Goal: Task Accomplishment & Management: Manage account settings

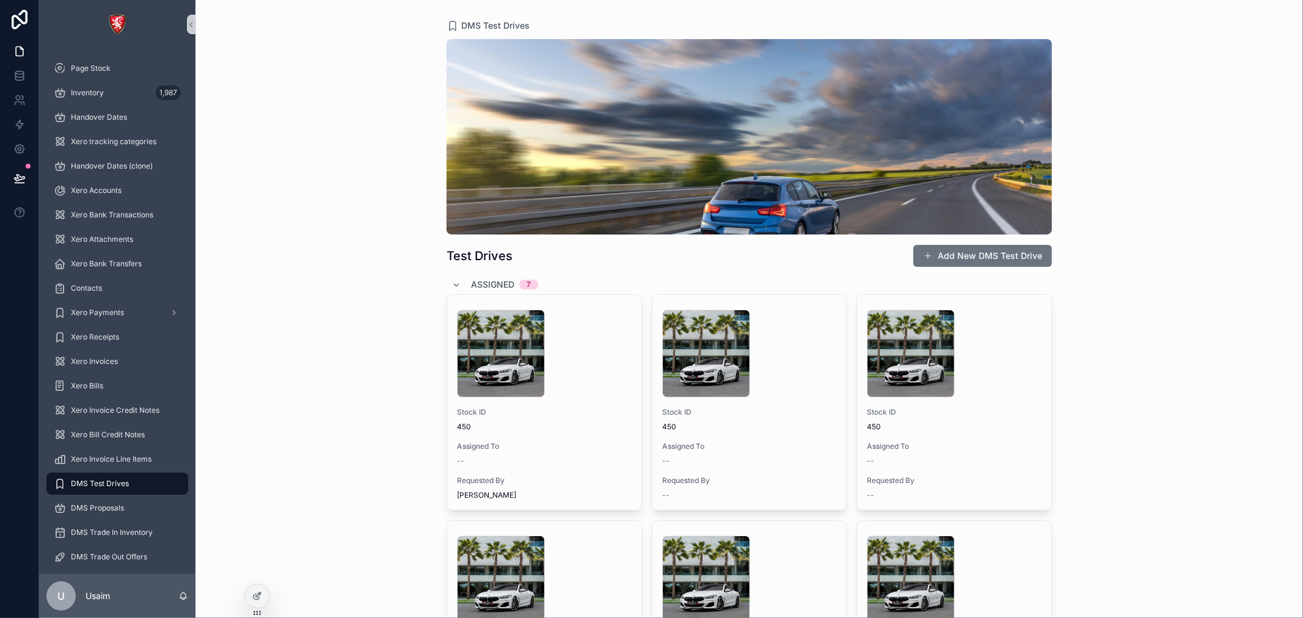
click at [762, 136] on div "scrollable content" at bounding box center [748, 136] width 605 height 195
click at [254, 600] on icon at bounding box center [257, 596] width 10 height 10
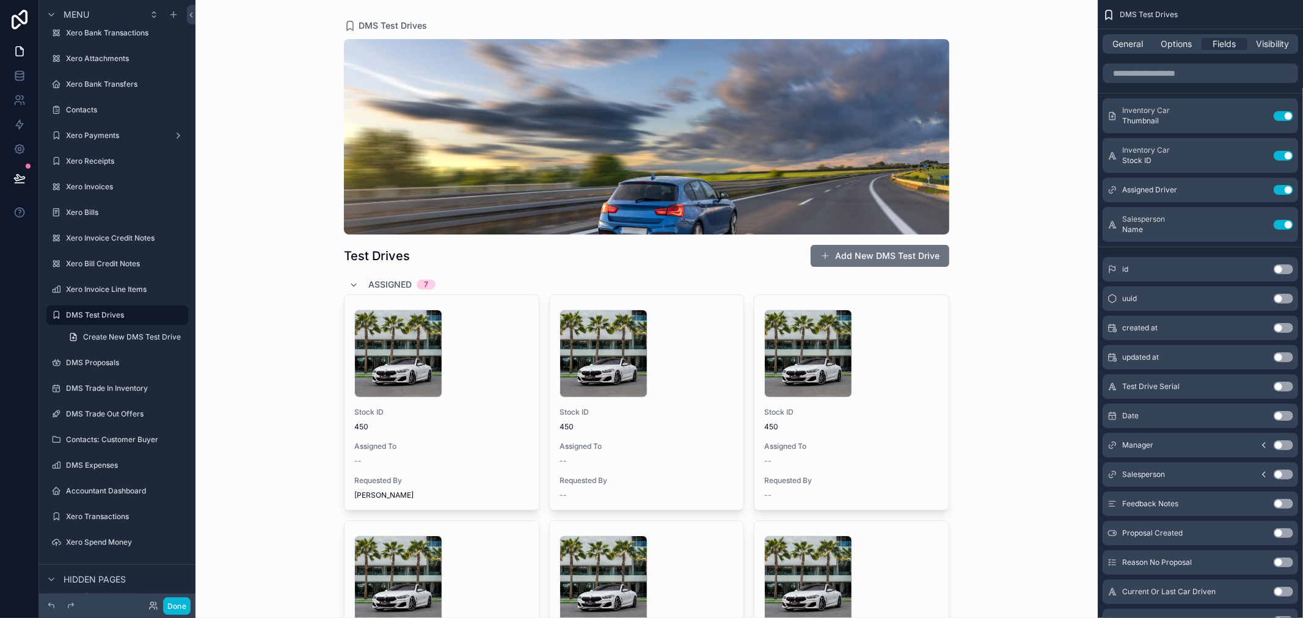
click at [1172, 45] on span "Options" at bounding box center [1175, 44] width 31 height 12
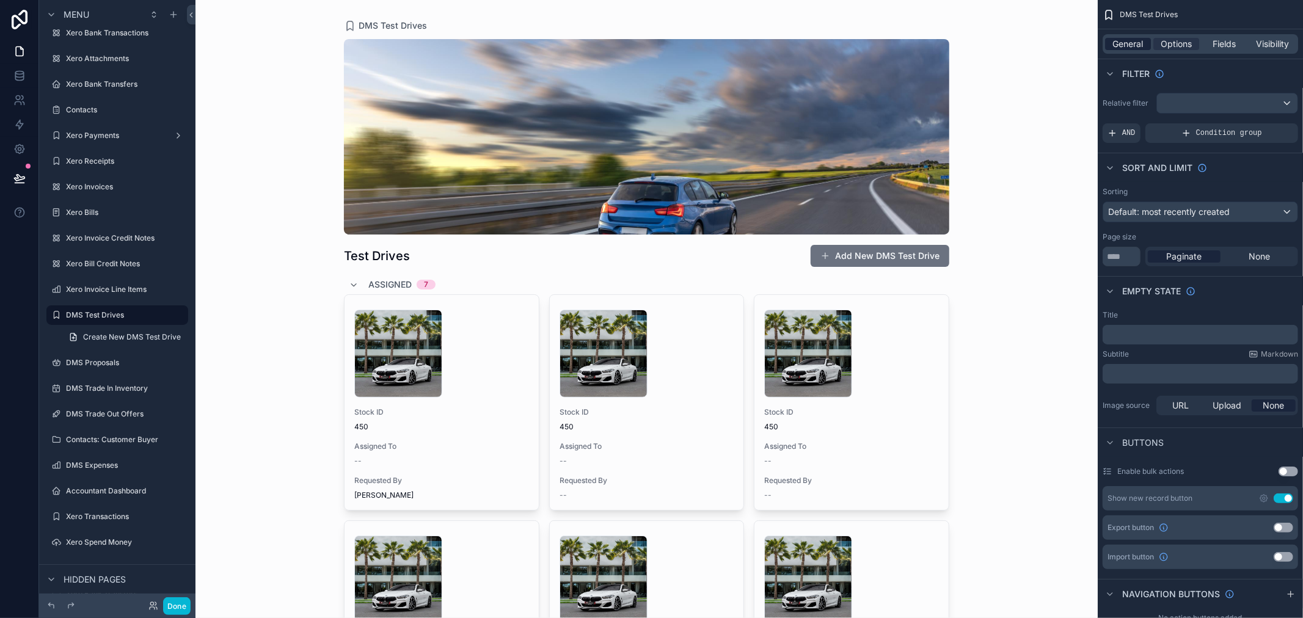
click at [1143, 41] on span "General" at bounding box center [1128, 44] width 31 height 12
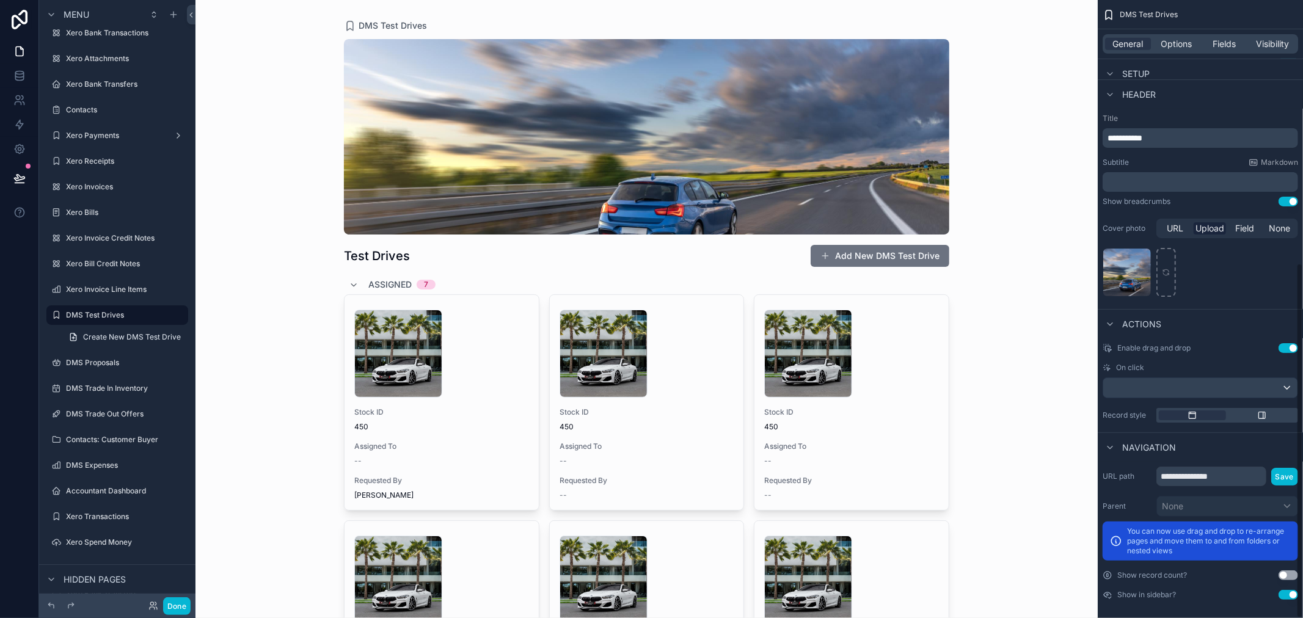
scroll to position [458, 0]
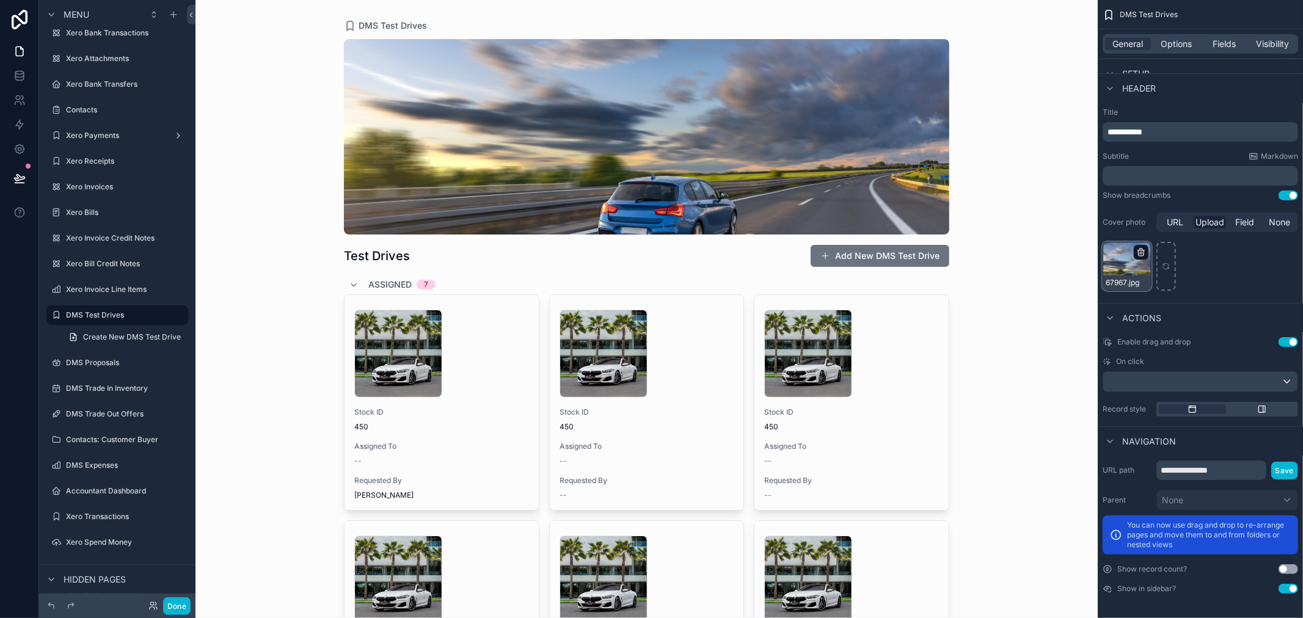
click at [1140, 252] on icon "scrollable content" at bounding box center [1141, 252] width 10 height 10
click at [1164, 233] on icon "button" at bounding box center [1166, 230] width 5 height 5
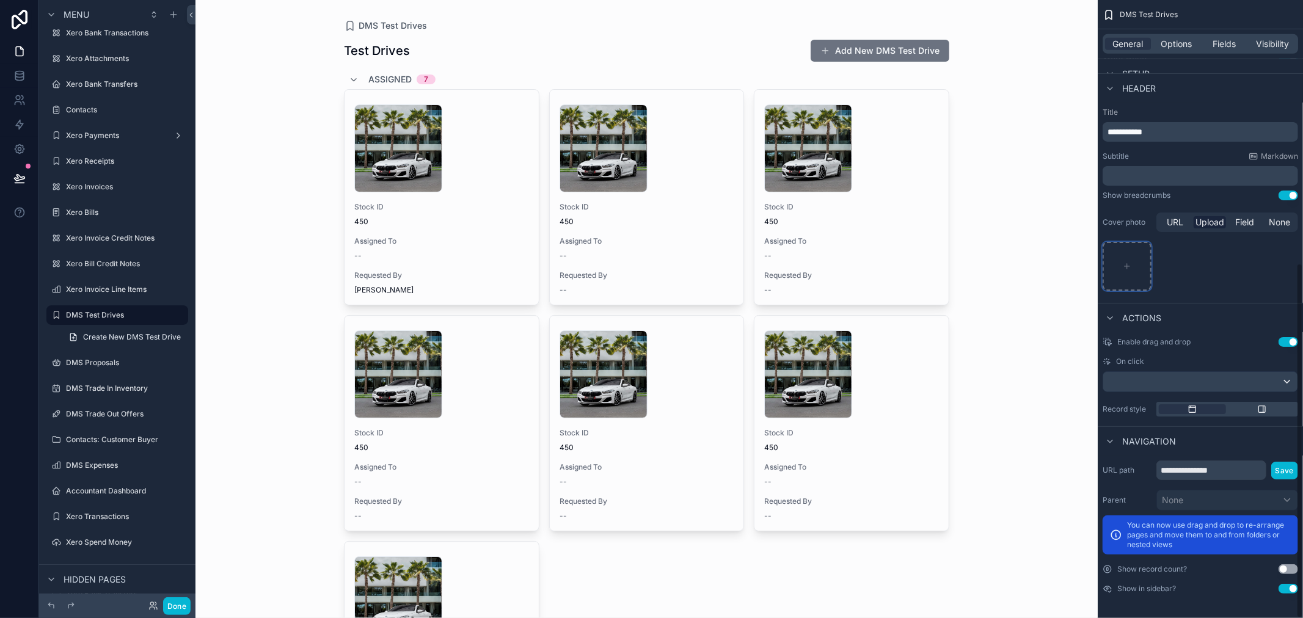
click at [1128, 271] on div "scrollable content" at bounding box center [1126, 266] width 49 height 49
type input "**********"
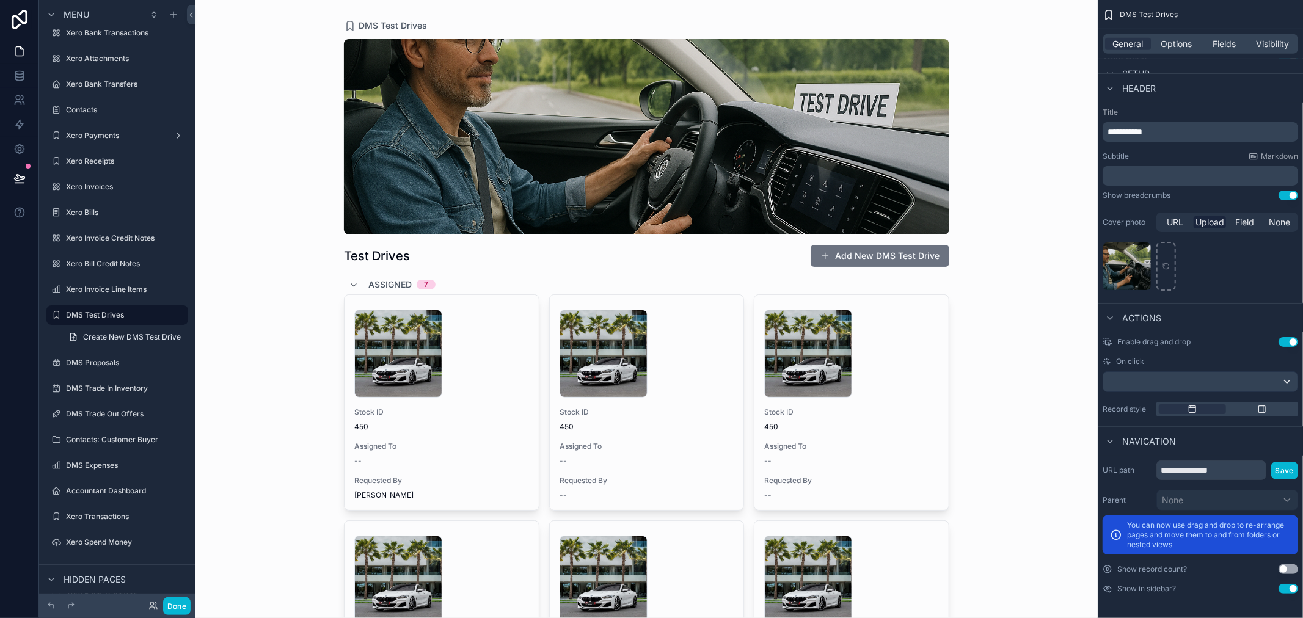
click at [1213, 224] on span "Upload" at bounding box center [1209, 222] width 29 height 12
click at [1131, 224] on label "Cover photo" at bounding box center [1126, 222] width 49 height 10
click at [1281, 197] on button "Use setting" at bounding box center [1288, 196] width 20 height 10
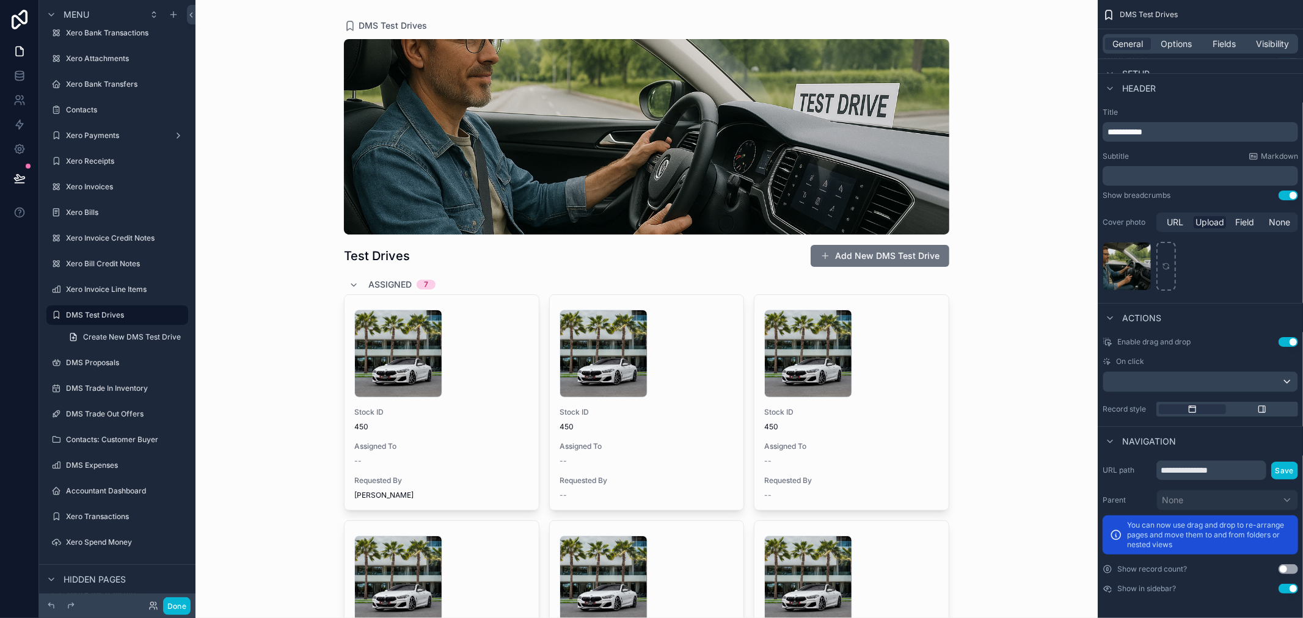
click at [1251, 295] on div "**********" at bounding box center [1199, 200] width 205 height 195
click at [1249, 218] on span "Field" at bounding box center [1244, 222] width 19 height 12
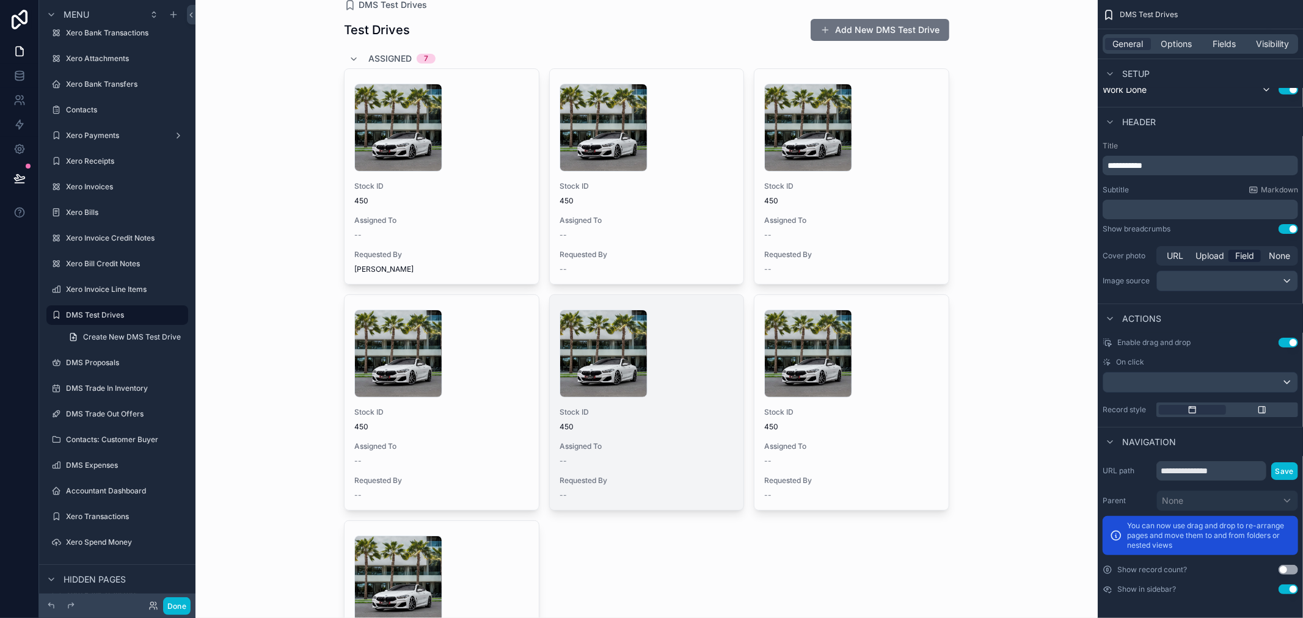
scroll to position [0, 0]
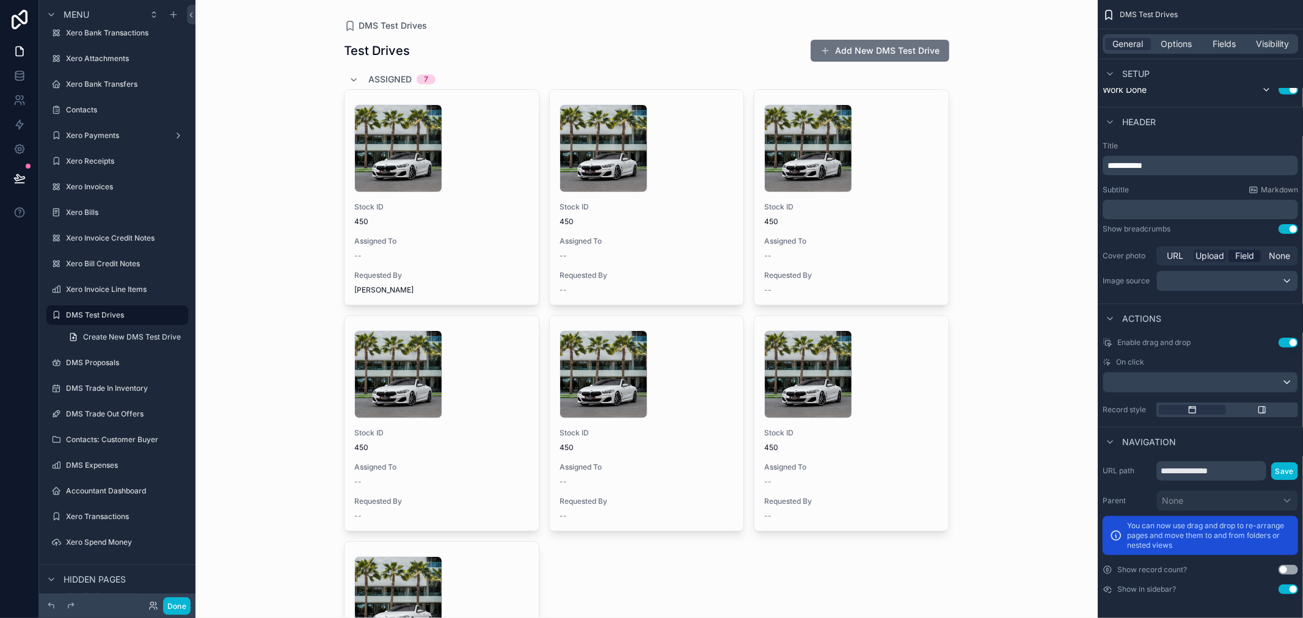
click at [1208, 250] on span "Upload" at bounding box center [1209, 256] width 29 height 12
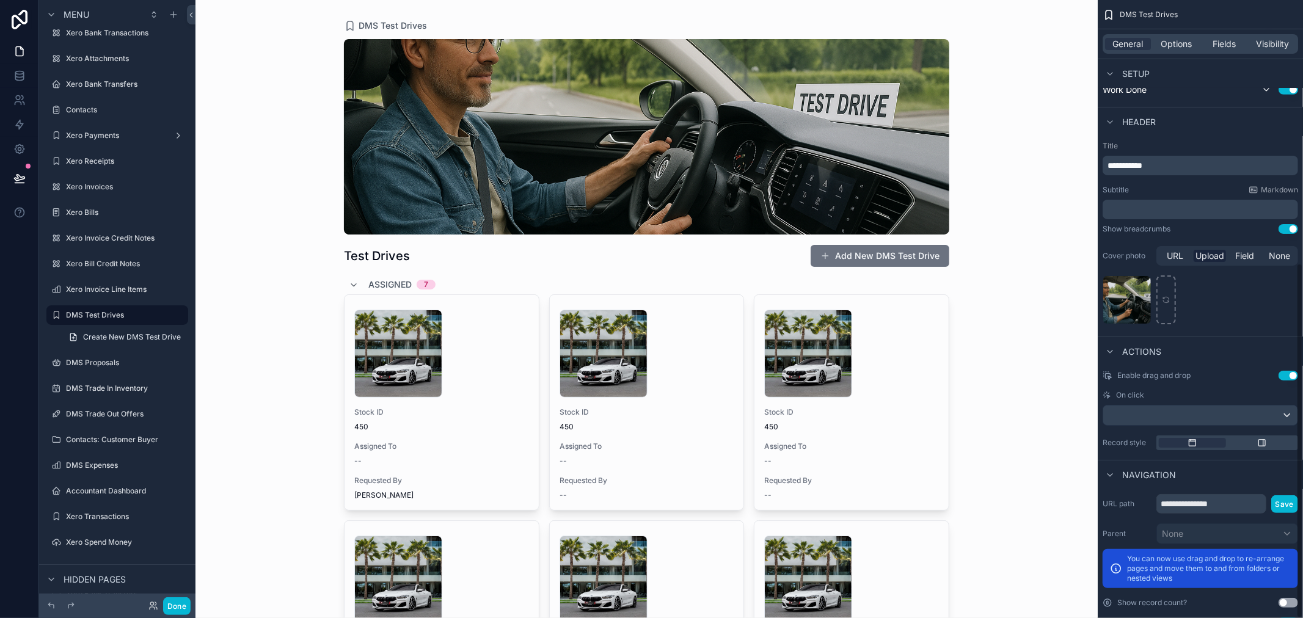
scroll to position [458, 0]
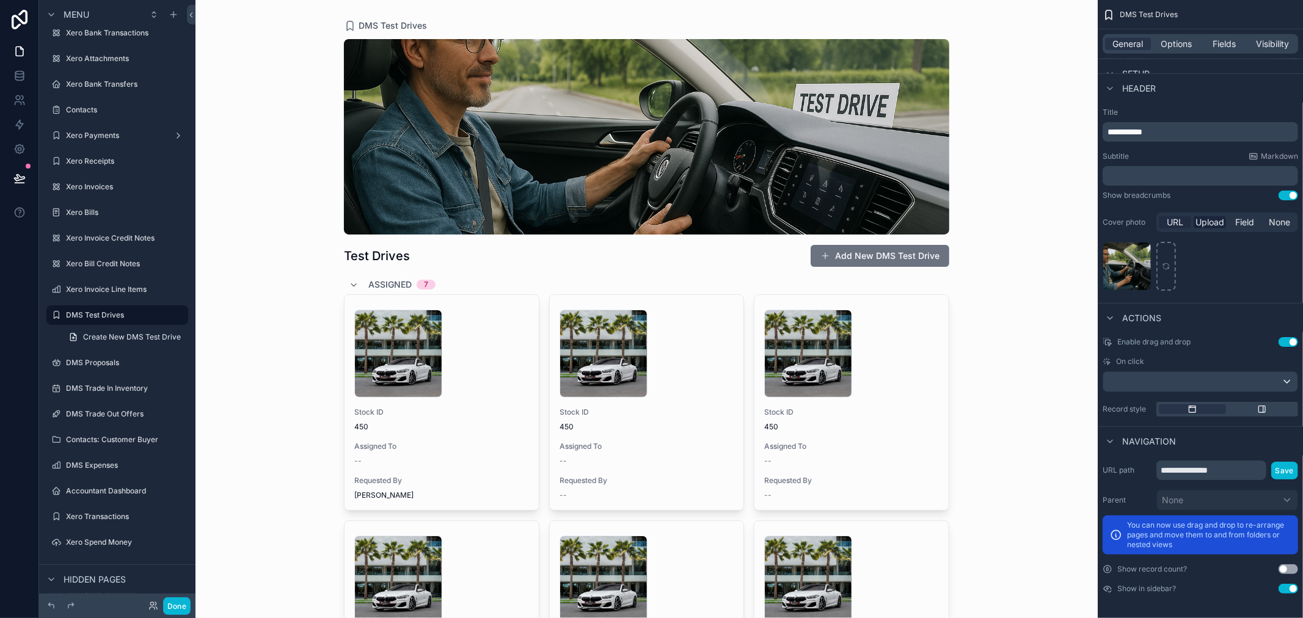
click at [1180, 224] on span "URL" at bounding box center [1174, 222] width 16 height 12
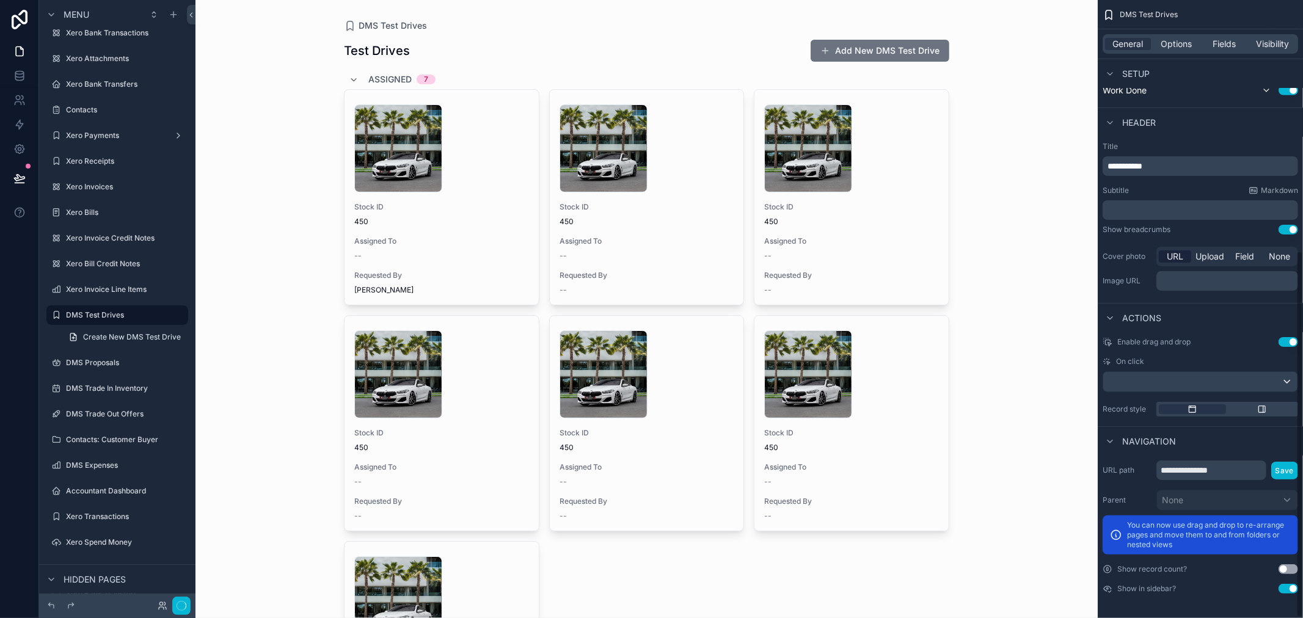
scroll to position [423, 0]
click at [1212, 253] on span "Upload" at bounding box center [1209, 257] width 29 height 12
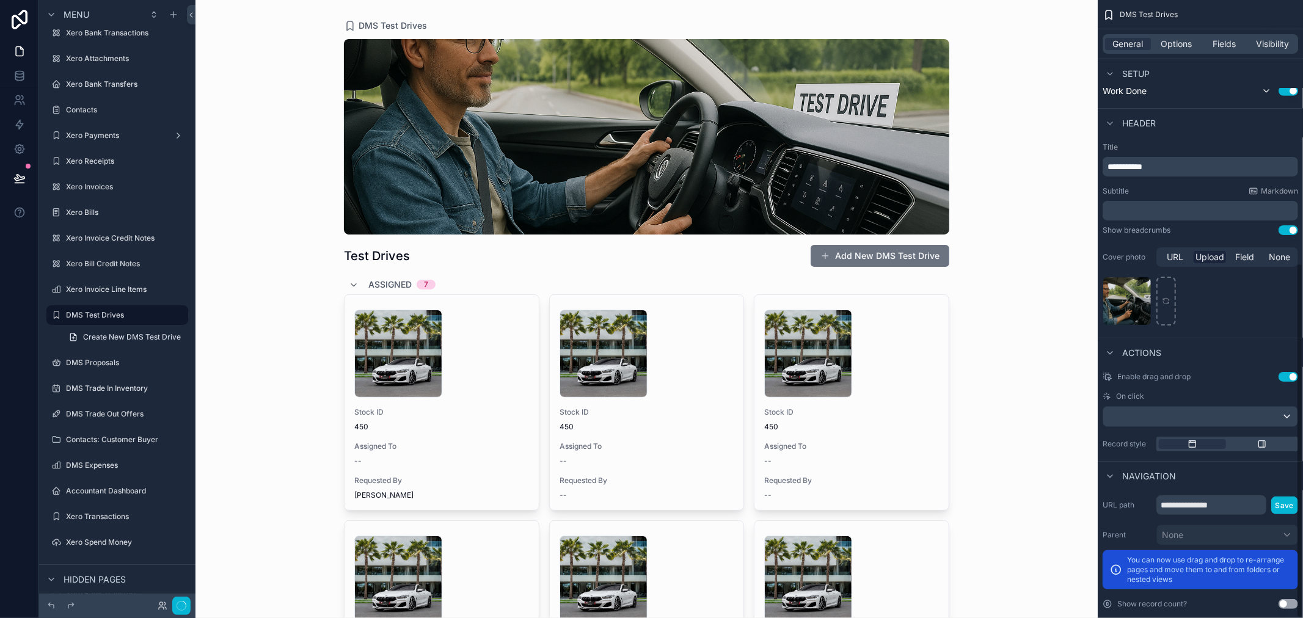
scroll to position [458, 0]
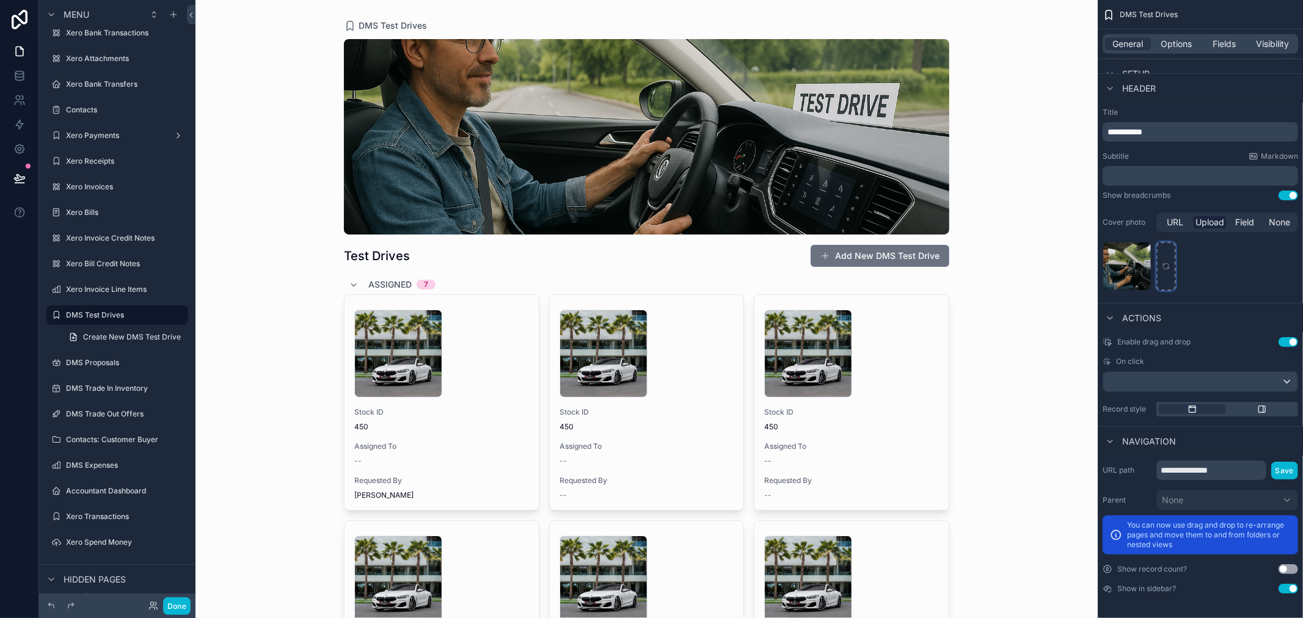
click at [1166, 263] on icon "scrollable content" at bounding box center [1165, 264] width 5 height 2
click at [1143, 253] on icon "scrollable content" at bounding box center [1141, 252] width 10 height 10
click at [1164, 231] on icon "button" at bounding box center [1166, 230] width 5 height 5
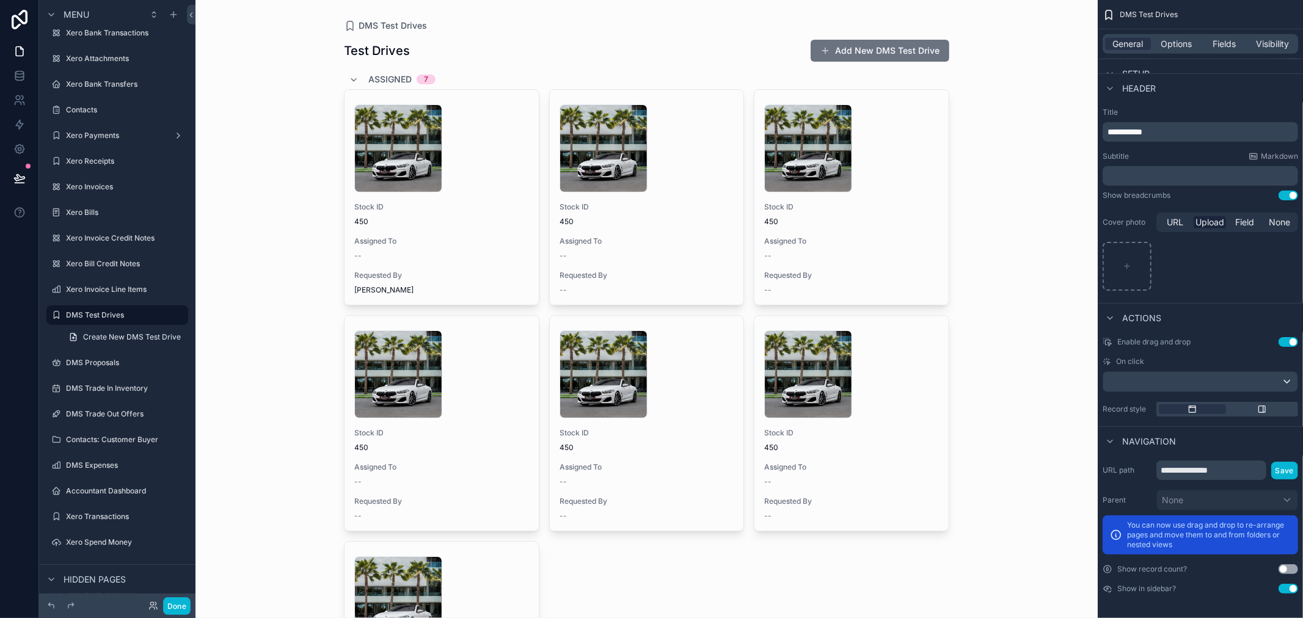
drag, startPoint x: 1132, startPoint y: 273, endPoint x: 1177, endPoint y: 269, distance: 46.0
click at [1177, 269] on div "scrollable content" at bounding box center [1199, 266] width 195 height 49
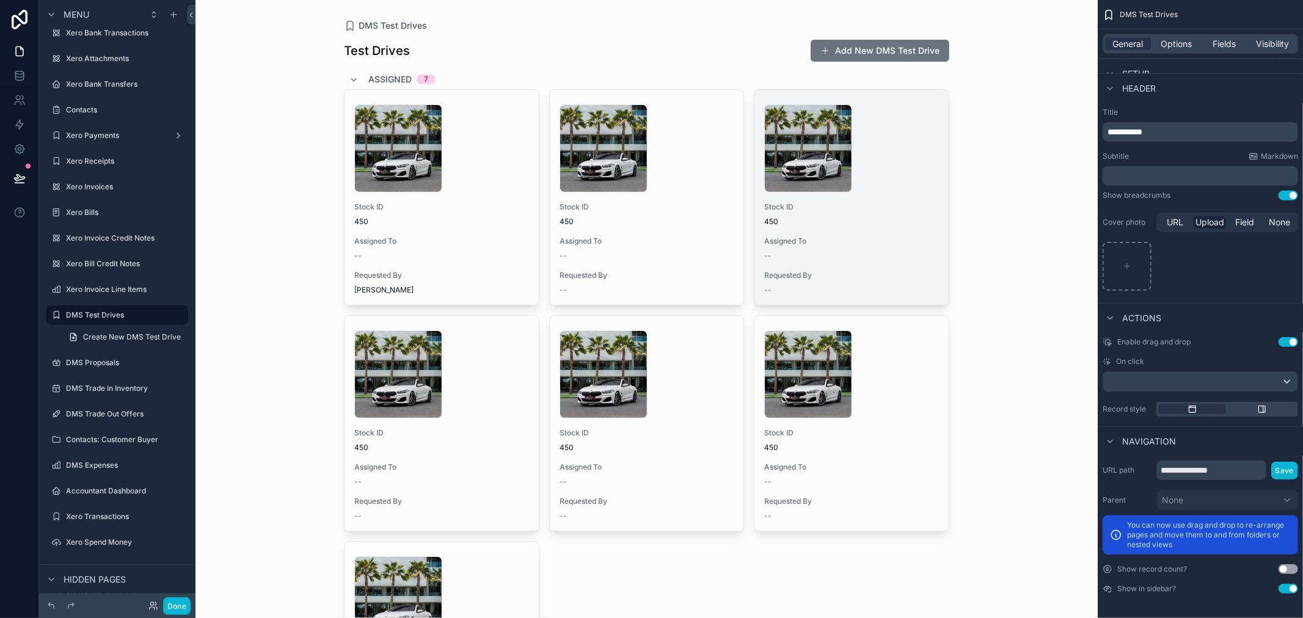
click at [832, 236] on span "Assigned To" at bounding box center [851, 241] width 175 height 10
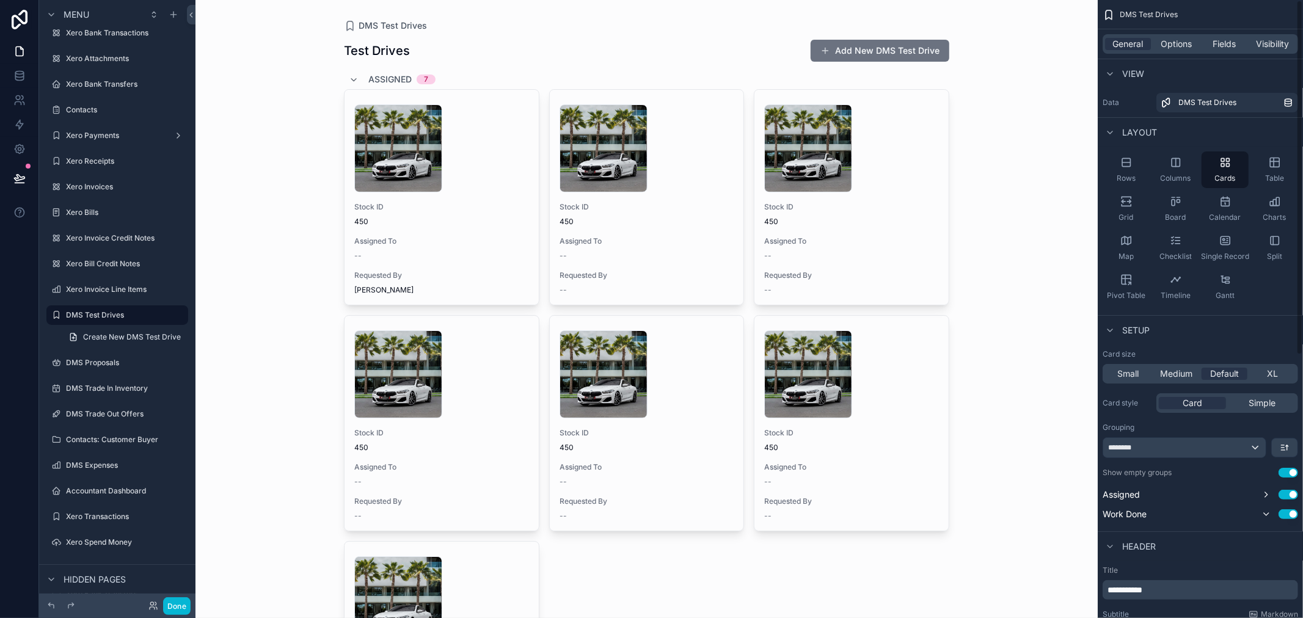
click at [1200, 43] on div "General Options Fields Visibility" at bounding box center [1199, 44] width 195 height 20
click at [1230, 48] on span "Fields" at bounding box center [1224, 44] width 23 height 12
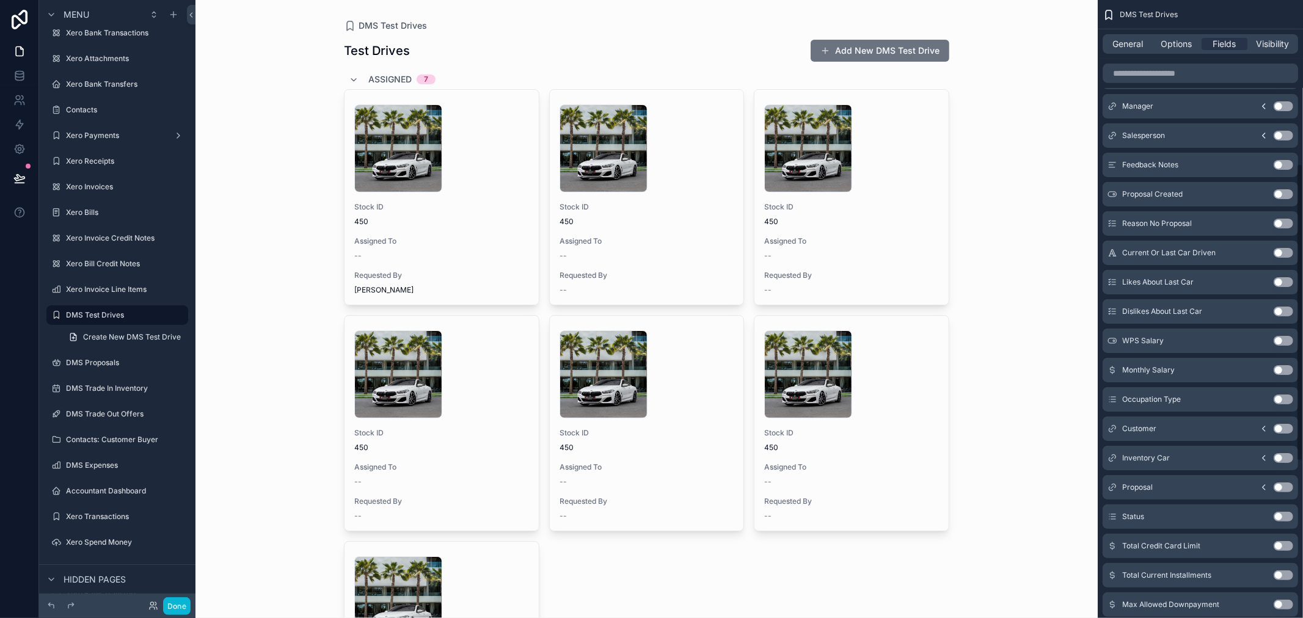
scroll to position [407, 0]
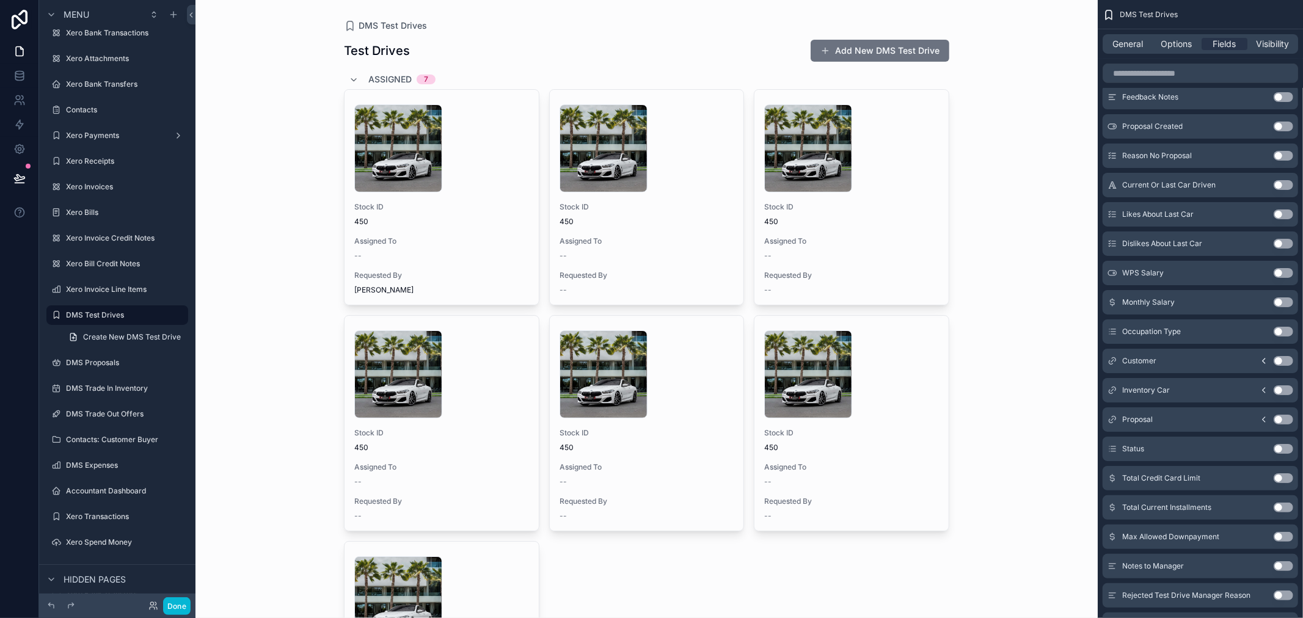
click at [1262, 389] on icon "scrollable content" at bounding box center [1264, 390] width 10 height 10
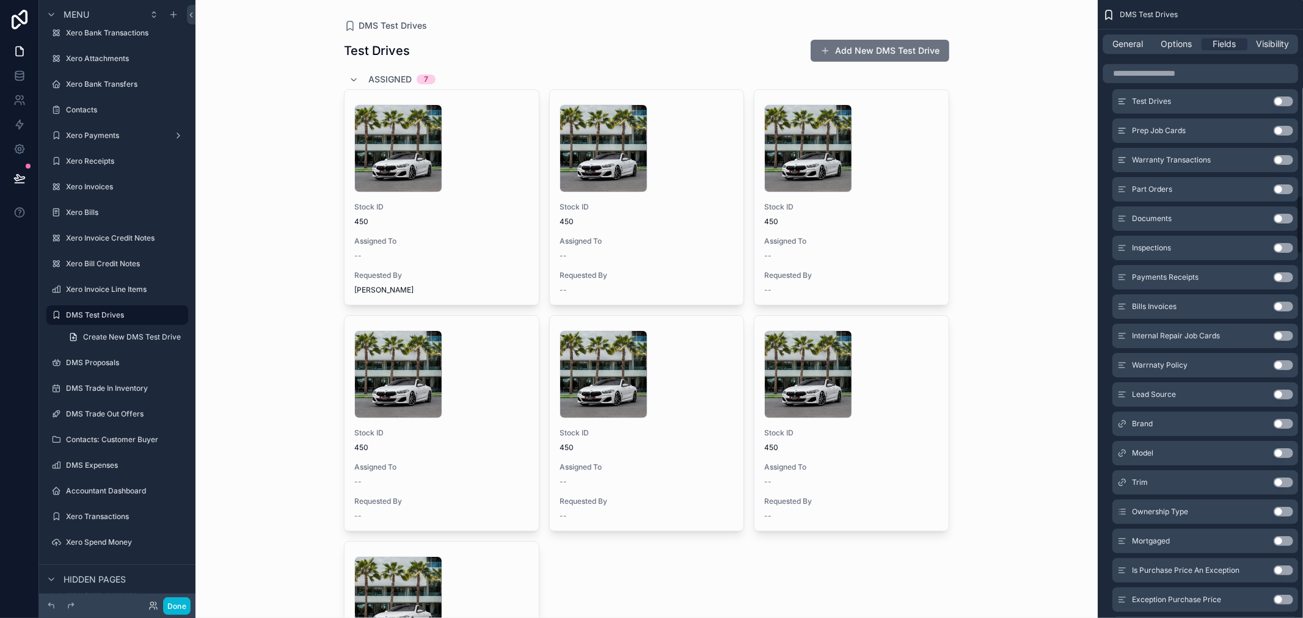
scroll to position [2103, 0]
click at [1280, 423] on button "Use setting" at bounding box center [1283, 423] width 20 height 10
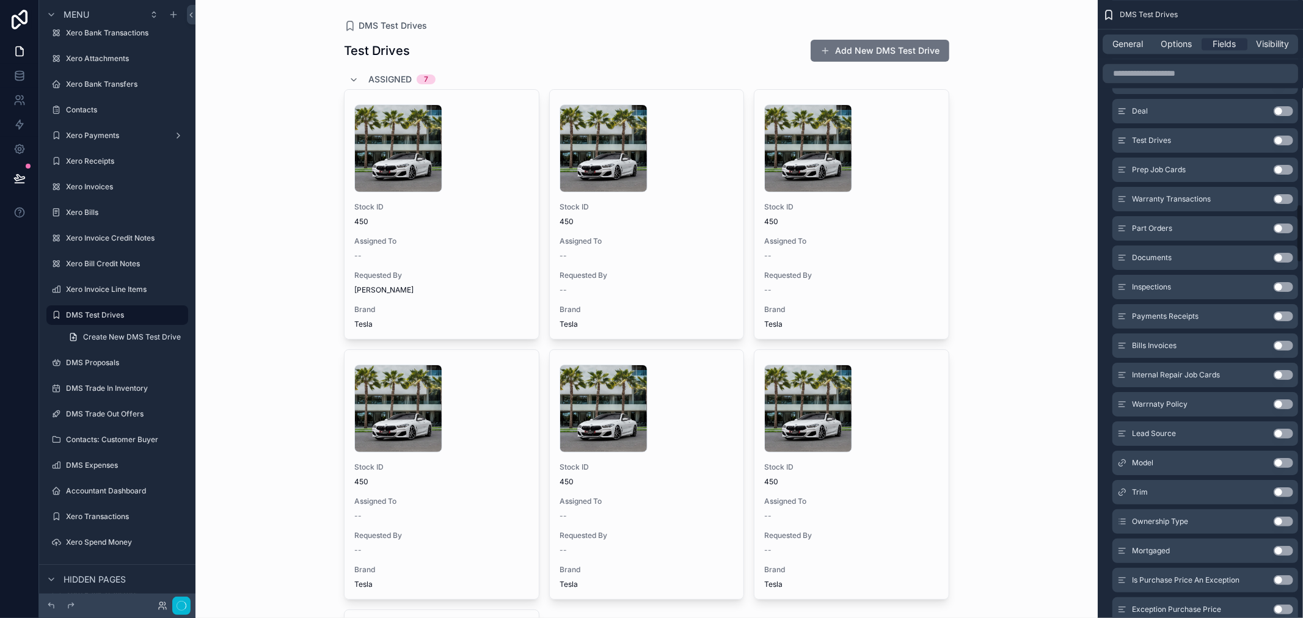
scroll to position [2142, 0]
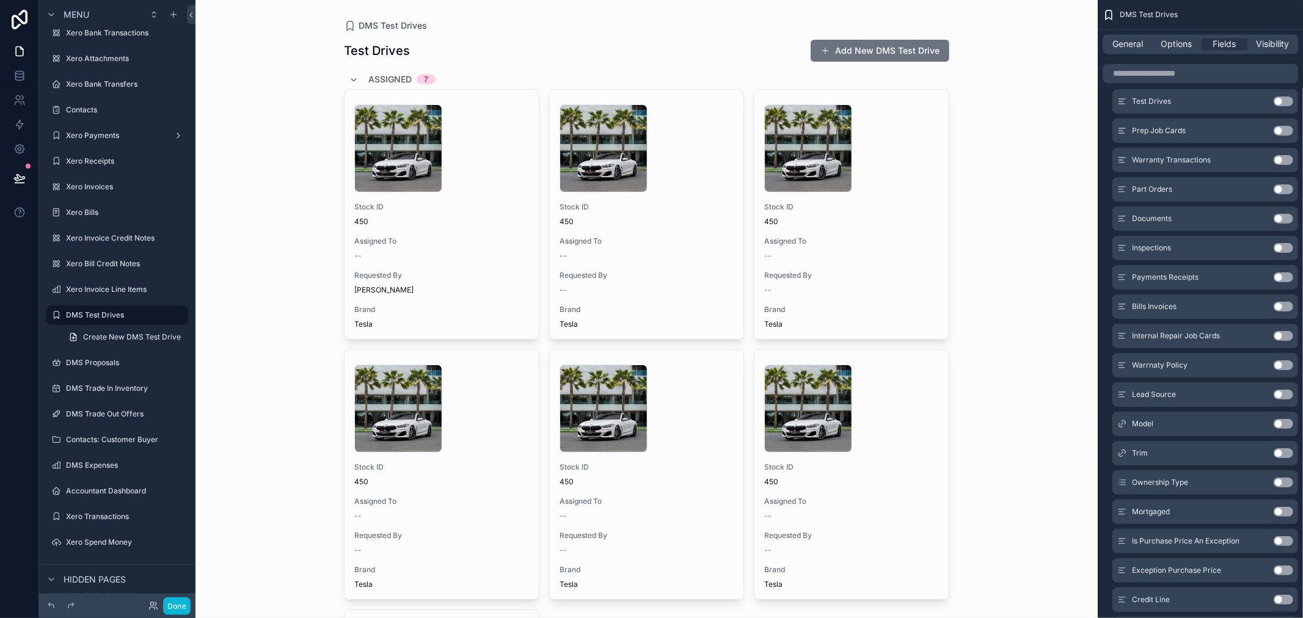
click at [1282, 422] on button "Use setting" at bounding box center [1283, 424] width 20 height 10
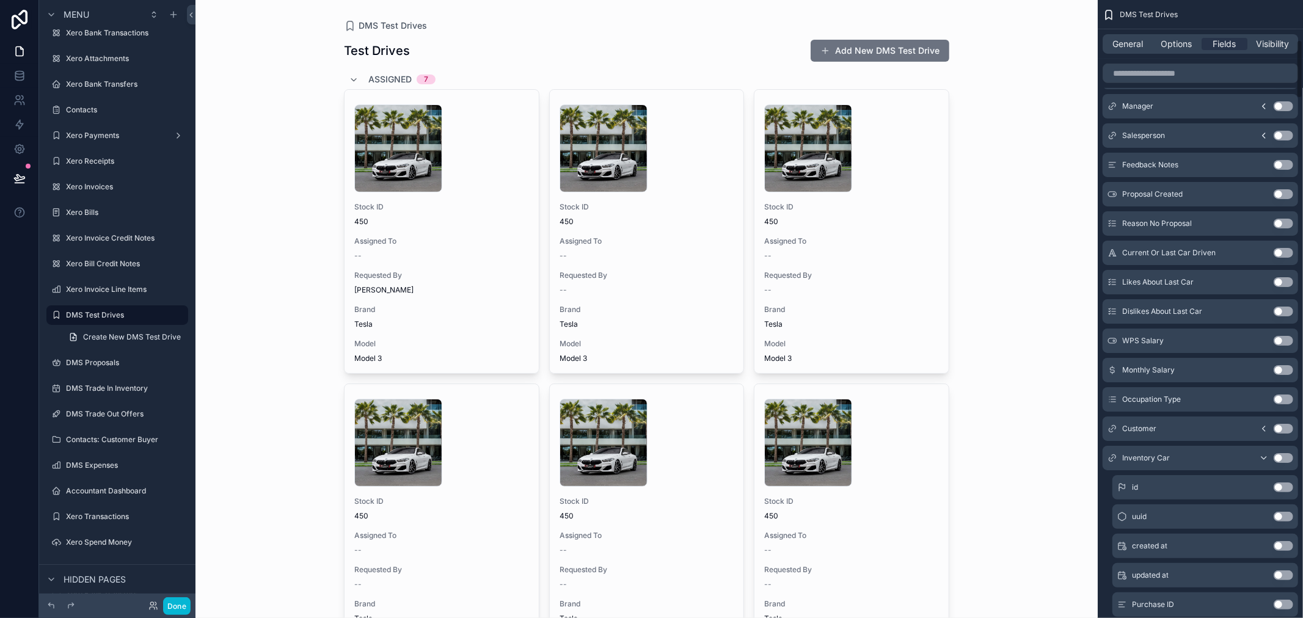
scroll to position [0, 0]
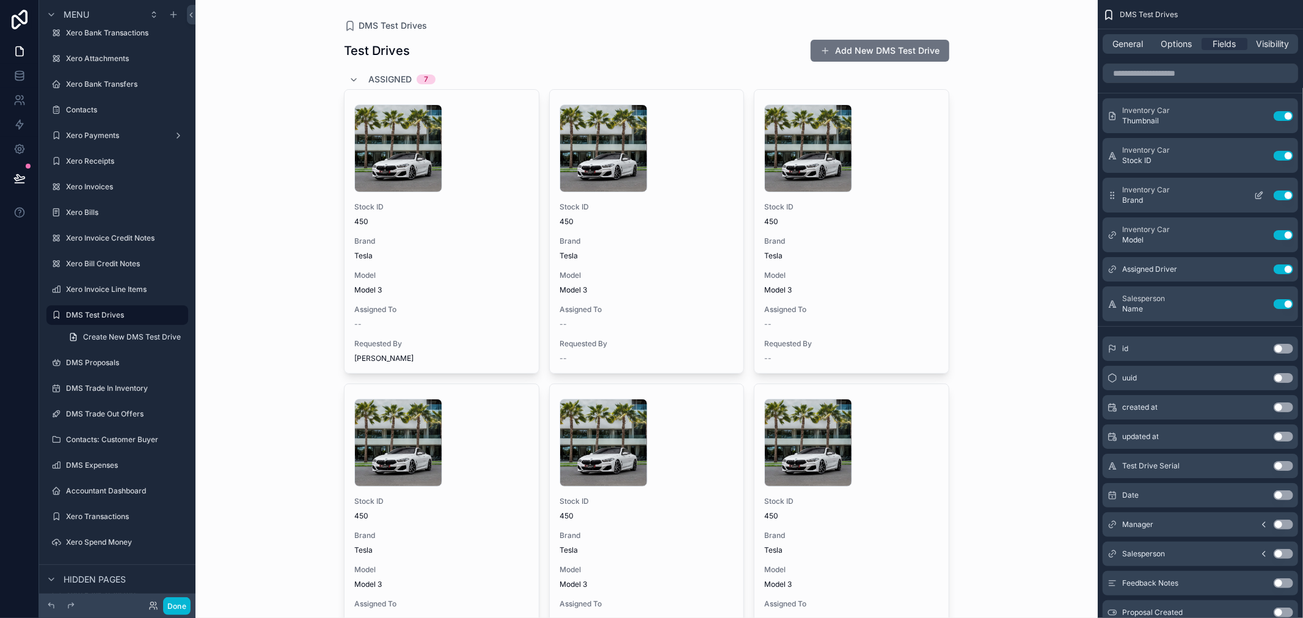
click at [1257, 192] on icon "scrollable content" at bounding box center [1259, 196] width 10 height 10
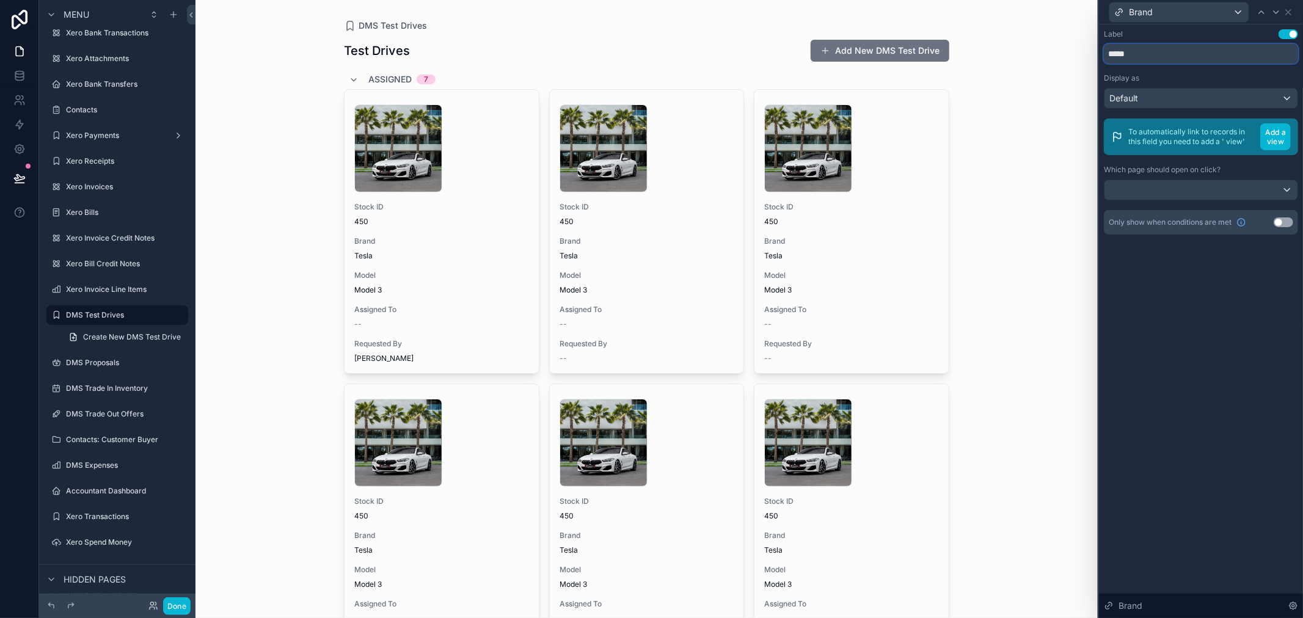
click at [1163, 51] on input "*****" at bounding box center [1200, 54] width 194 height 20
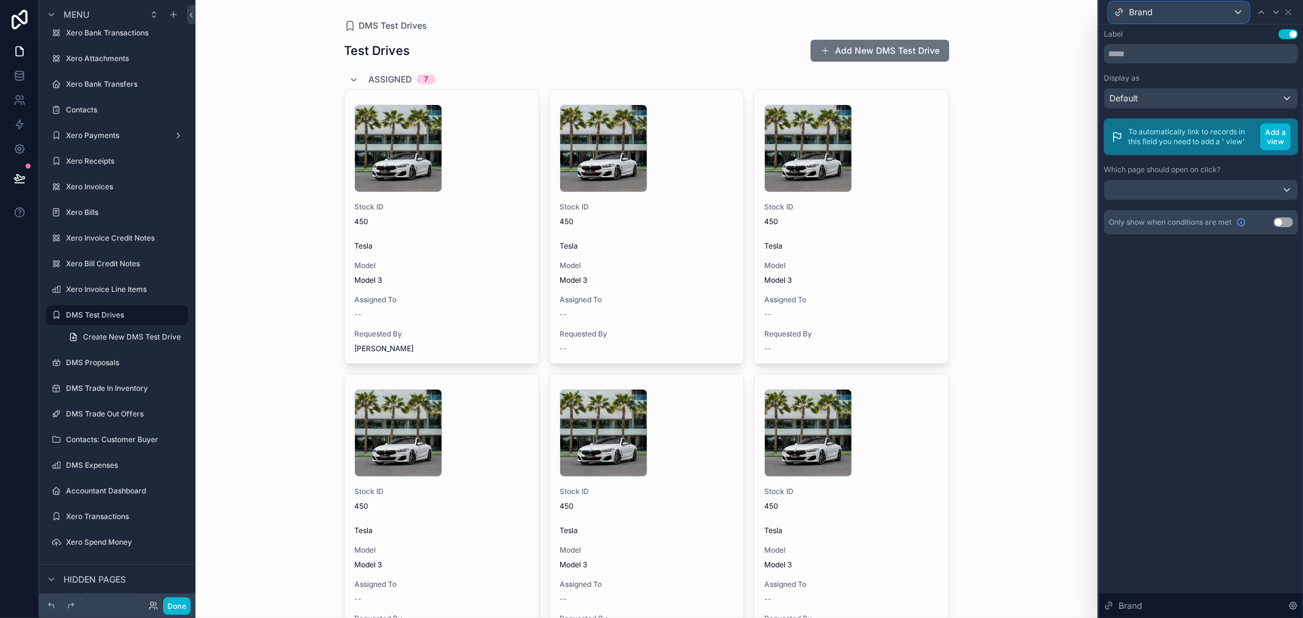
click at [1238, 7] on div "Brand" at bounding box center [1178, 12] width 139 height 20
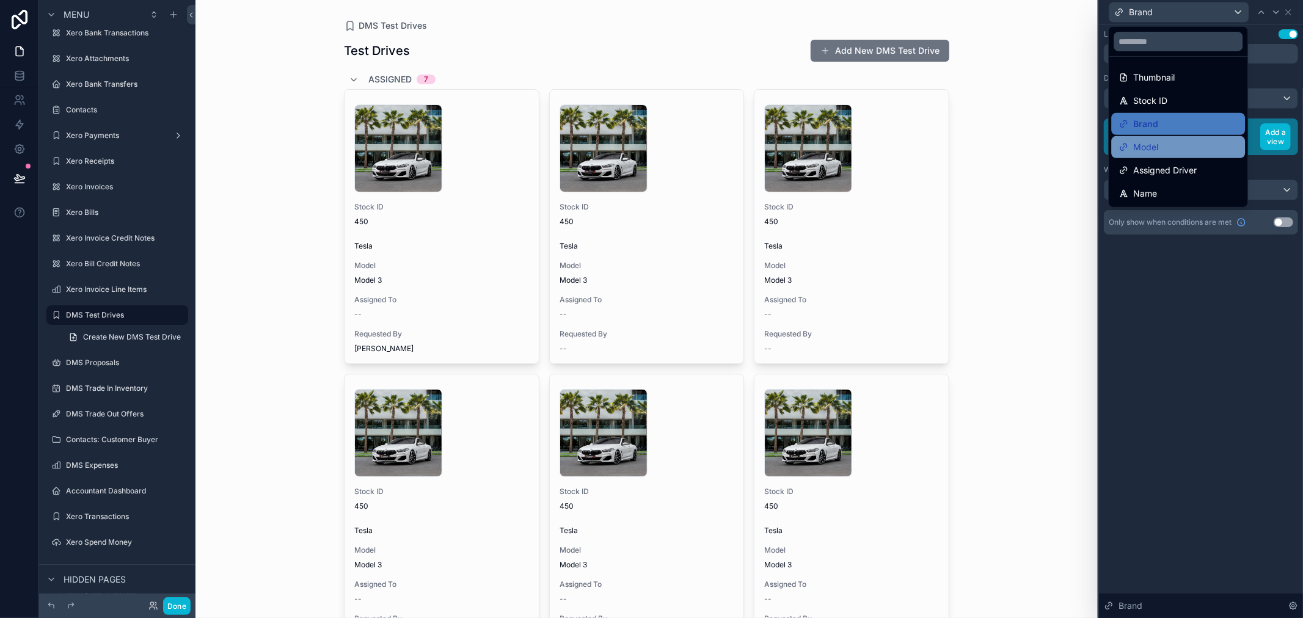
click at [1186, 148] on div "Model" at bounding box center [1177, 147] width 119 height 15
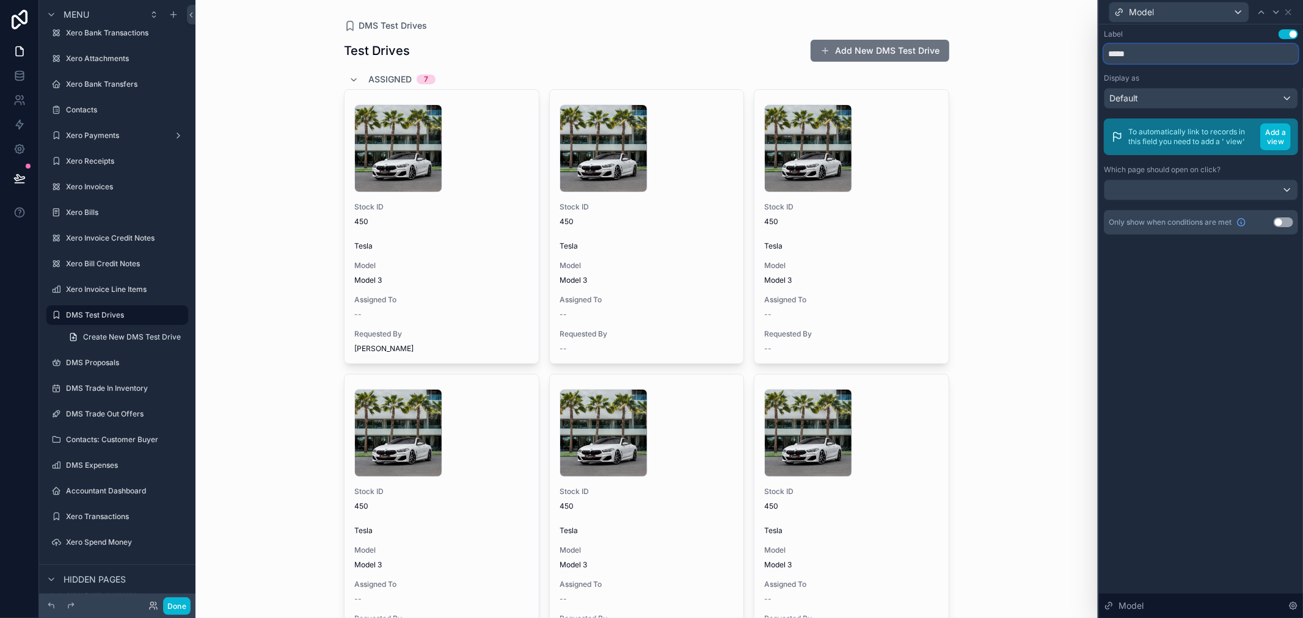
click at [1163, 46] on input "*****" at bounding box center [1200, 54] width 194 height 20
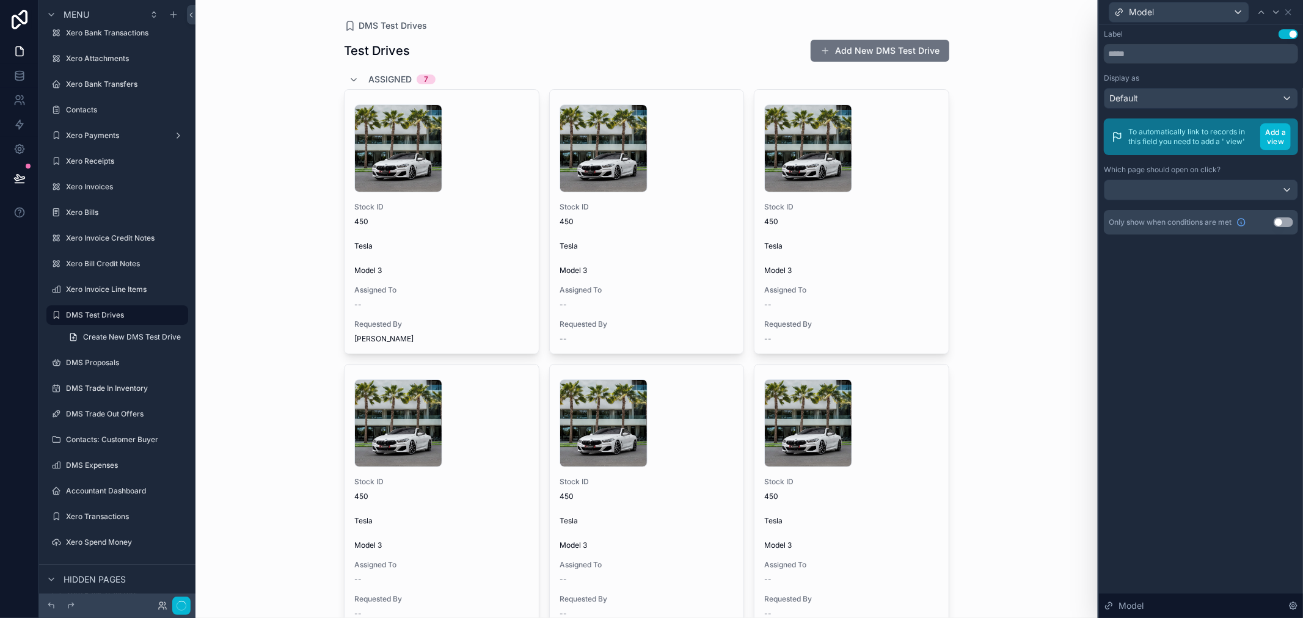
click at [1177, 349] on div "Label Use setting Display as Default To automatically link to records in this f…" at bounding box center [1201, 321] width 204 height 594
click at [1272, 336] on div "Label Use setting Display as Default To automatically link to records in this f…" at bounding box center [1201, 321] width 204 height 594
click at [1207, 376] on div "Label Use setting Display as Default To automatically link to records in this f…" at bounding box center [1201, 321] width 204 height 594
click at [1289, 10] on icon at bounding box center [1288, 12] width 10 height 10
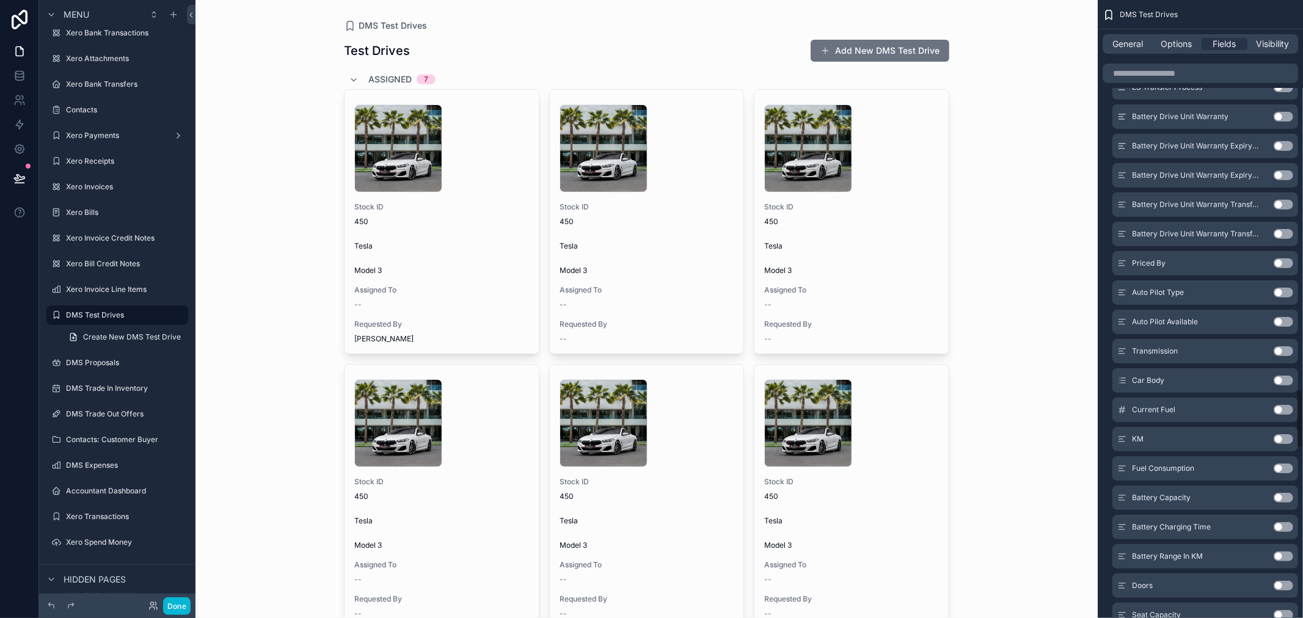
scroll to position [3972, 0]
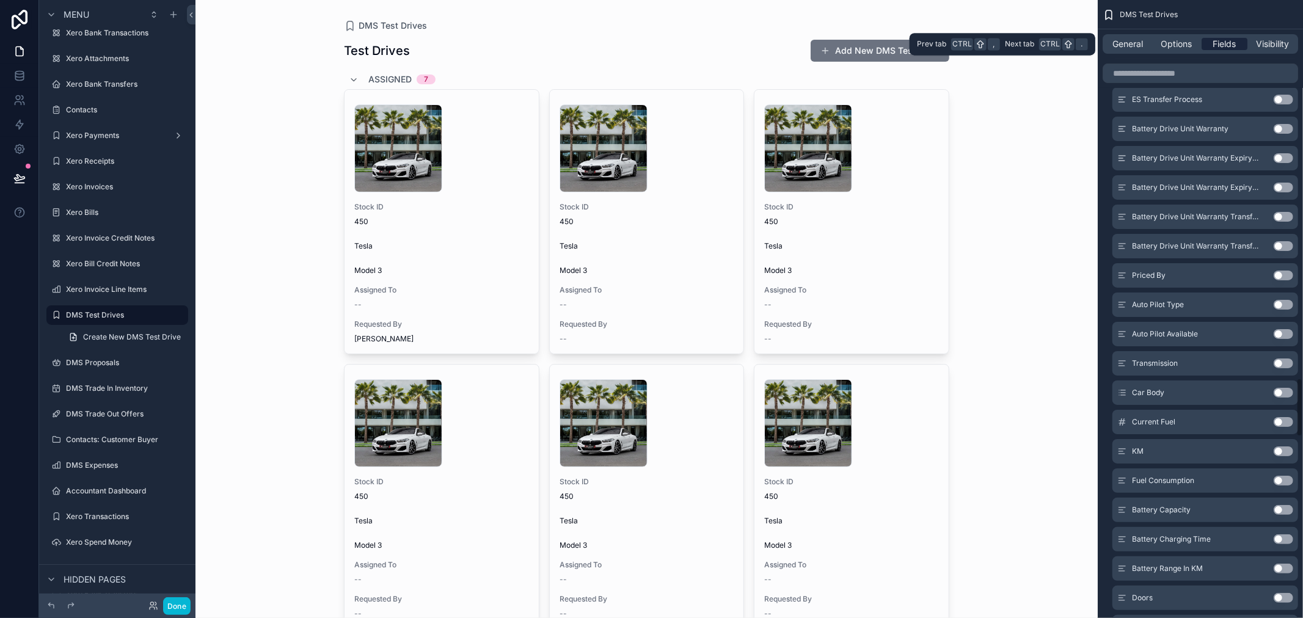
click at [1214, 38] on span "Fields" at bounding box center [1224, 44] width 23 height 12
click at [1133, 43] on span "General" at bounding box center [1128, 44] width 31 height 12
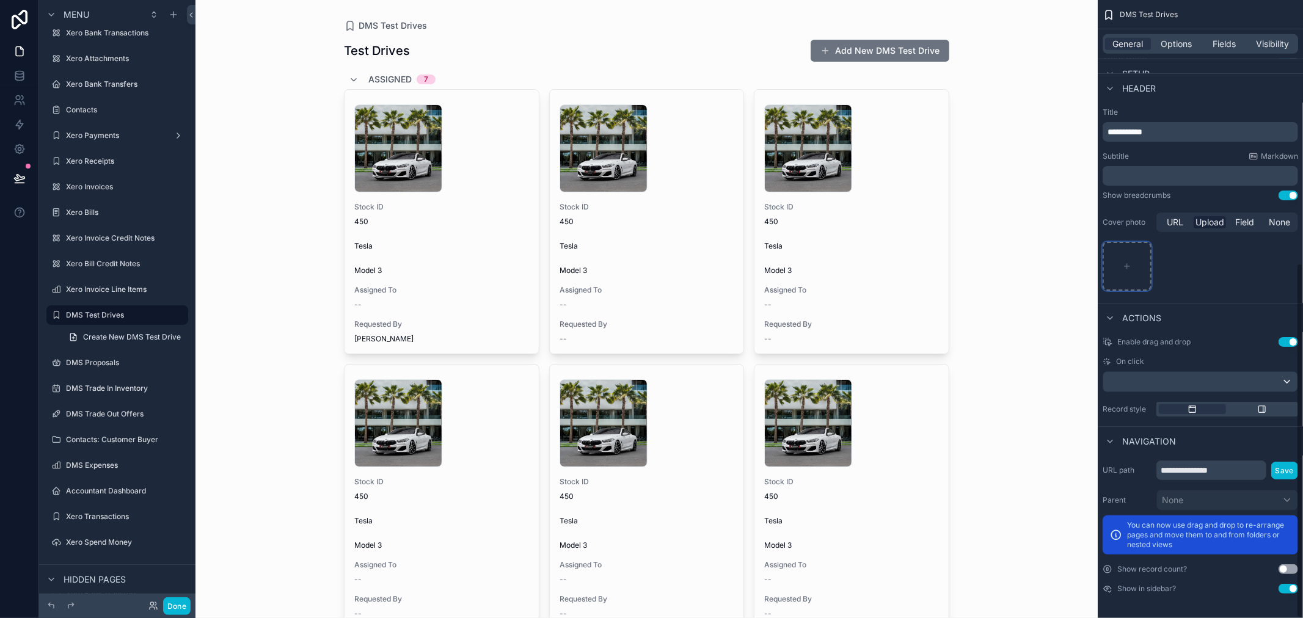
click at [1133, 266] on div "scrollable content" at bounding box center [1126, 266] width 49 height 49
type input "**********"
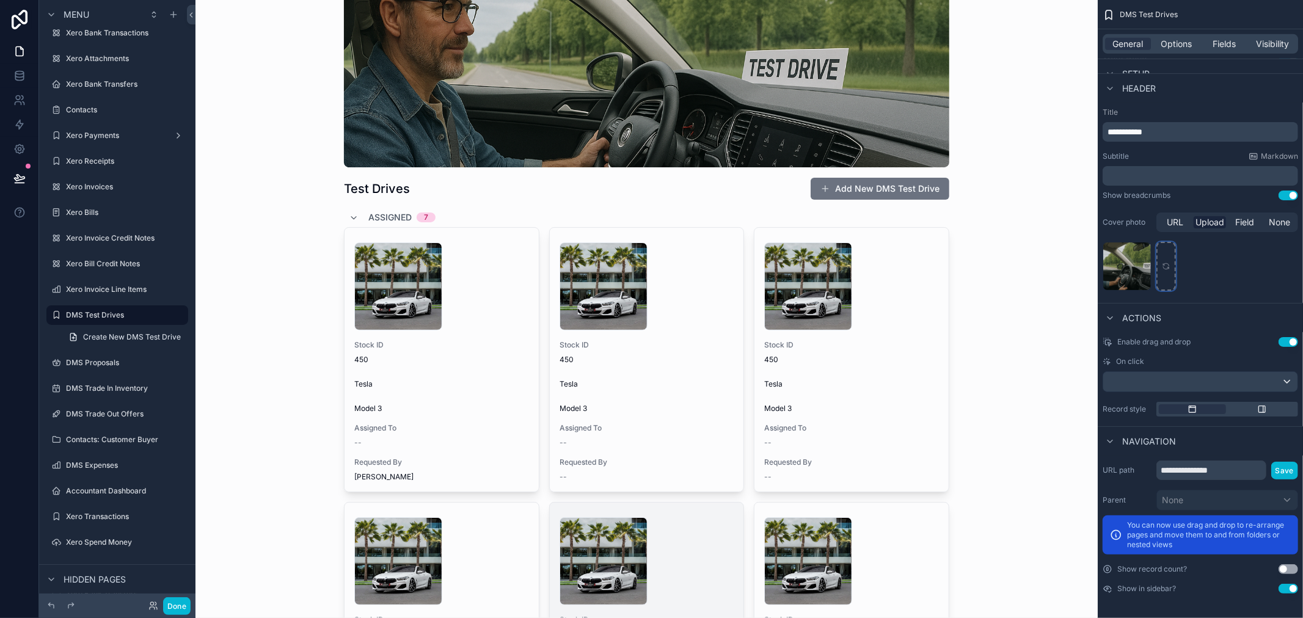
scroll to position [0, 0]
